Goal: Information Seeking & Learning: Learn about a topic

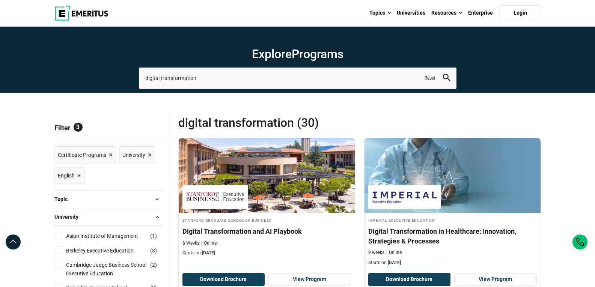
click at [147, 127] on span "Reset all" at bounding box center [151, 129] width 23 height 10
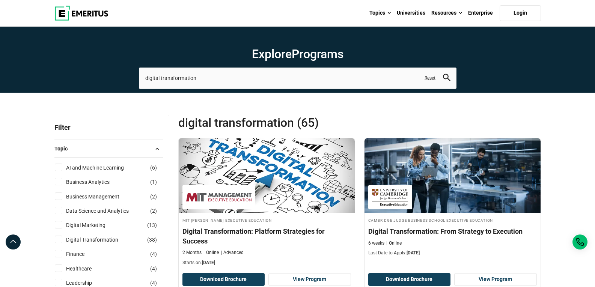
click at [428, 79] on link "Reset" at bounding box center [430, 78] width 11 height 6
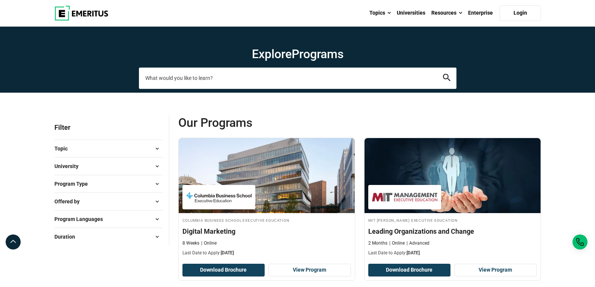
click at [246, 80] on input "search-page" at bounding box center [298, 78] width 318 height 21
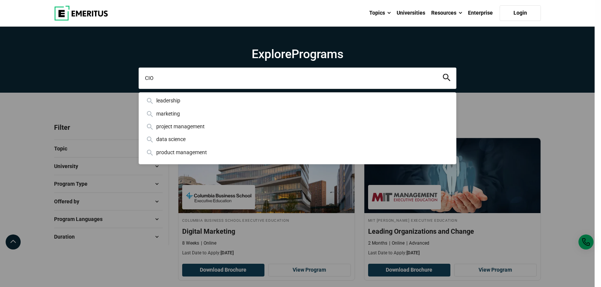
type input "CIO"
click at [443, 74] on button "search" at bounding box center [447, 78] width 8 height 9
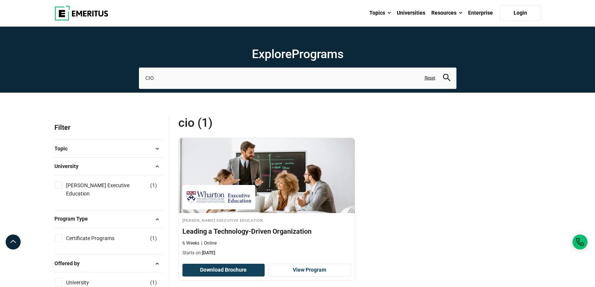
click at [432, 79] on link "Reset" at bounding box center [430, 78] width 11 height 6
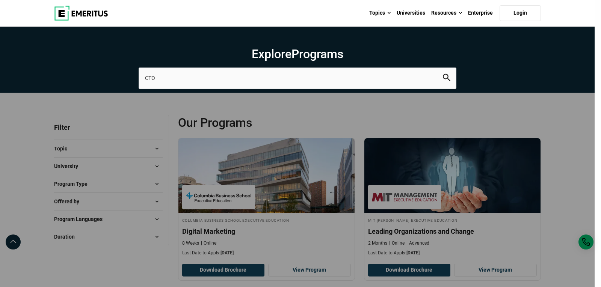
type input "CTO"
click at [443, 74] on button "search" at bounding box center [447, 78] width 8 height 9
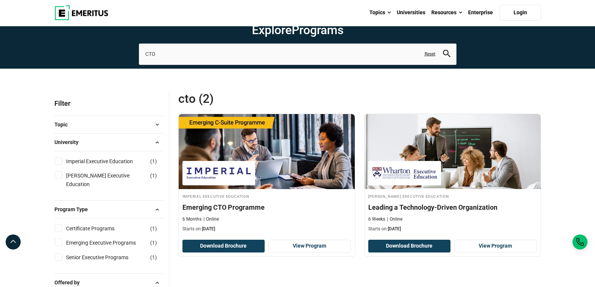
scroll to position [38, 0]
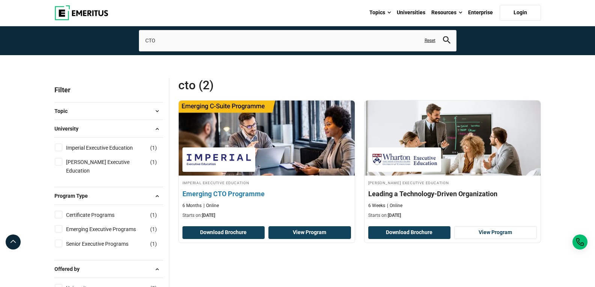
click at [335, 234] on link "View Program" at bounding box center [309, 232] width 83 height 13
